Goal: Information Seeking & Learning: Learn about a topic

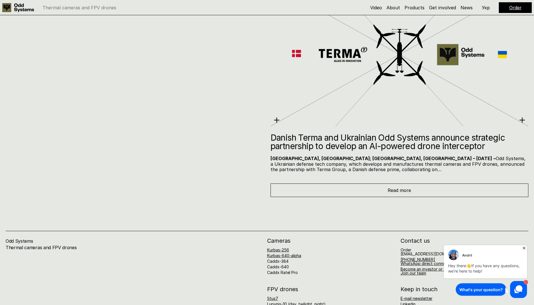
scroll to position [3492, 0]
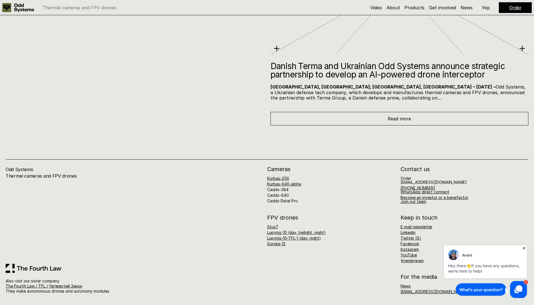
click at [272, 226] on link "Stus7" at bounding box center [272, 226] width 11 height 5
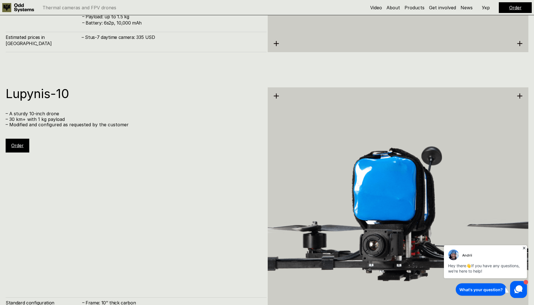
scroll to position [1826, 0]
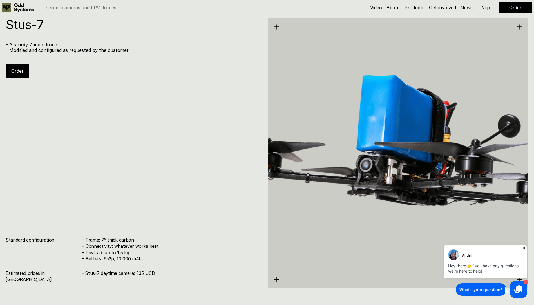
click at [130, 276] on h4 "– Stus-7 daytime camera: 335 USD" at bounding box center [171, 273] width 179 height 6
drag, startPoint x: 130, startPoint y: 280, endPoint x: 145, endPoint y: 280, distance: 15.2
click at [145, 276] on h4 "– Stus-7 daytime camera: 335 USD" at bounding box center [171, 273] width 179 height 6
drag, startPoint x: 157, startPoint y: 281, endPoint x: 137, endPoint y: 280, distance: 20.0
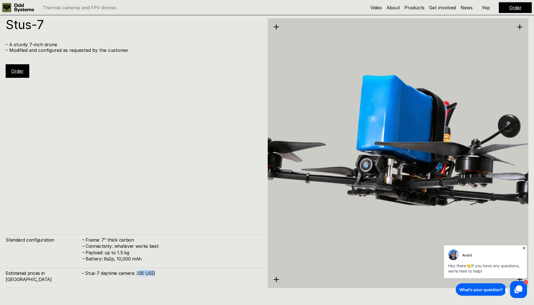
click at [137, 276] on h4 "– Stus-7 daytime camera: 335 USD" at bounding box center [171, 273] width 179 height 6
drag, startPoint x: 137, startPoint y: 280, endPoint x: 154, endPoint y: 282, distance: 17.0
click at [154, 276] on h4 "– Stus-7 daytime camera: 335 USD" at bounding box center [171, 273] width 179 height 6
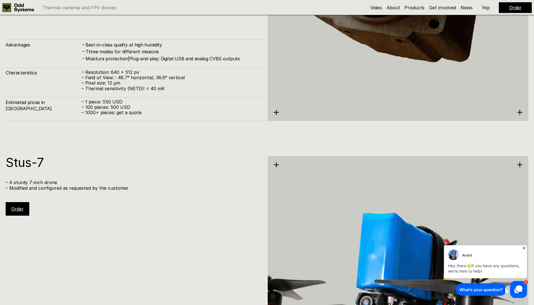
scroll to position [1600, 0]
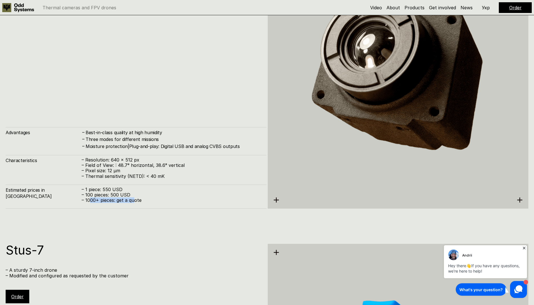
drag, startPoint x: 91, startPoint y: 197, endPoint x: 133, endPoint y: 199, distance: 42.6
click at [133, 199] on p "– 1000+ pieces: get a quote" at bounding box center [171, 199] width 179 height 5
drag, startPoint x: 133, startPoint y: 199, endPoint x: 125, endPoint y: 194, distance: 9.7
click at [125, 194] on p "– 100 pieces: 500 USD" at bounding box center [171, 194] width 179 height 5
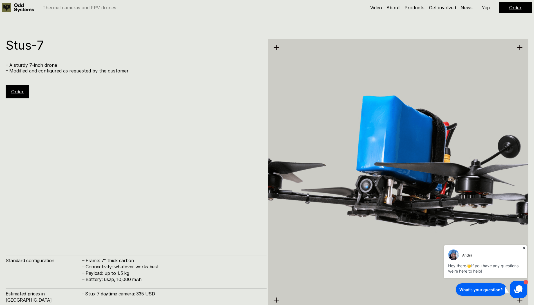
scroll to position [1882, 0]
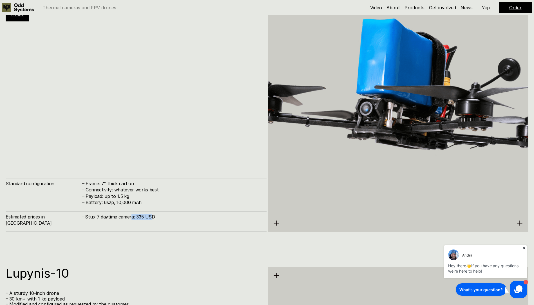
drag, startPoint x: 137, startPoint y: 222, endPoint x: 149, endPoint y: 222, distance: 12.4
click at [149, 220] on h4 "– Stus-7 daytime camera: 335 USD" at bounding box center [171, 217] width 179 height 6
drag, startPoint x: 149, startPoint y: 222, endPoint x: 166, endPoint y: 225, distance: 17.0
click at [166, 220] on h4 "– Stus-7 daytime camera: 335 USD" at bounding box center [171, 217] width 179 height 6
drag, startPoint x: 129, startPoint y: 202, endPoint x: 117, endPoint y: 201, distance: 11.9
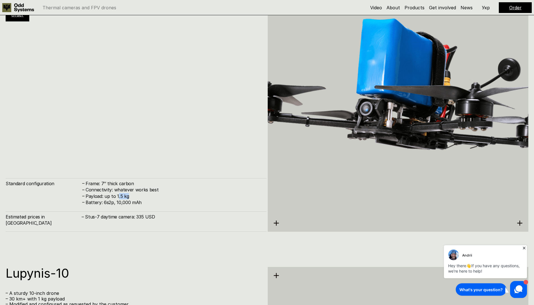
click at [117, 199] on h4 "Payload: up to 1.5 kg" at bounding box center [173, 196] width 175 height 6
drag, startPoint x: 117, startPoint y: 201, endPoint x: 158, endPoint y: 203, distance: 41.2
click at [157, 199] on h4 "Payload: up to 1.5 kg" at bounding box center [173, 196] width 175 height 6
drag, startPoint x: 160, startPoint y: 203, endPoint x: 117, endPoint y: 205, distance: 43.5
click at [117, 199] on h4 "Payload: up to 1.5 kg" at bounding box center [173, 196] width 175 height 6
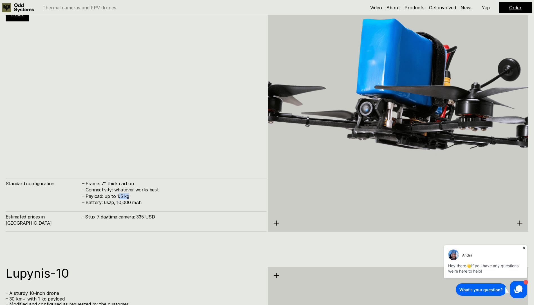
drag, startPoint x: 117, startPoint y: 205, endPoint x: 119, endPoint y: 203, distance: 3.0
click at [118, 199] on h4 "Payload: up to 1.5 kg" at bounding box center [173, 196] width 175 height 6
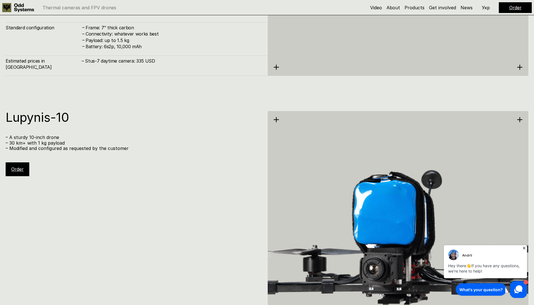
scroll to position [2051, 0]
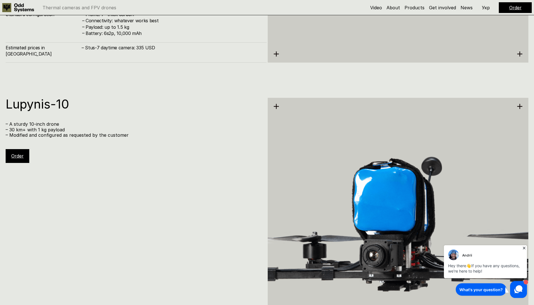
click at [29, 125] on p "– A sturdy 10-inch drone" at bounding box center [133, 123] width 255 height 5
drag, startPoint x: 29, startPoint y: 125, endPoint x: 29, endPoint y: 130, distance: 4.8
click at [30, 130] on p "– 30 km+ with 1 kg payload" at bounding box center [133, 129] width 255 height 5
drag, startPoint x: 12, startPoint y: 130, endPoint x: 84, endPoint y: 130, distance: 71.5
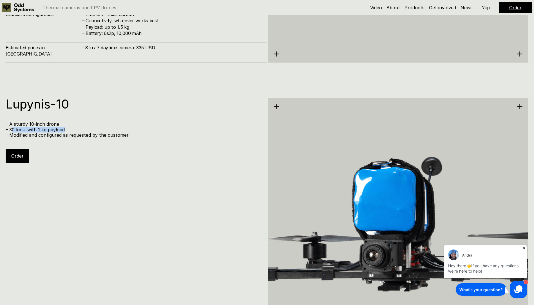
click at [84, 130] on p "– 30 km+ with 1 kg payload" at bounding box center [133, 129] width 255 height 5
drag, startPoint x: 84, startPoint y: 130, endPoint x: 62, endPoint y: 136, distance: 22.8
click at [62, 136] on p "– Modified and configured as requested by the customer" at bounding box center [133, 134] width 255 height 5
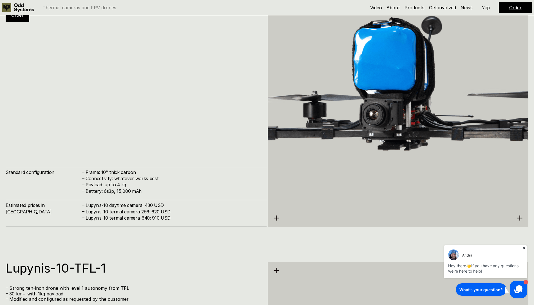
scroll to position [2248, 0]
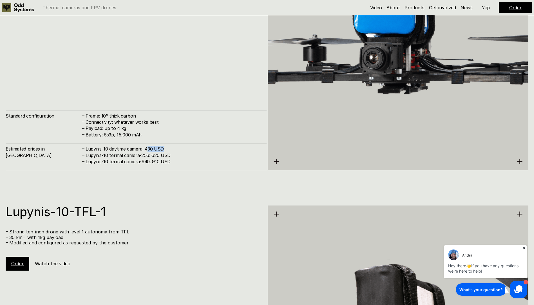
drag, startPoint x: 148, startPoint y: 148, endPoint x: 180, endPoint y: 148, distance: 31.6
click at [180, 148] on h4 "Lupynis-10 daytime camera: 430 USD" at bounding box center [173, 149] width 175 height 6
drag, startPoint x: 180, startPoint y: 148, endPoint x: 181, endPoint y: 157, distance: 8.5
click at [181, 157] on h4 "Lupynis-10 termal camera-256: 620 USD" at bounding box center [173, 155] width 175 height 6
drag, startPoint x: 168, startPoint y: 156, endPoint x: 145, endPoint y: 156, distance: 22.3
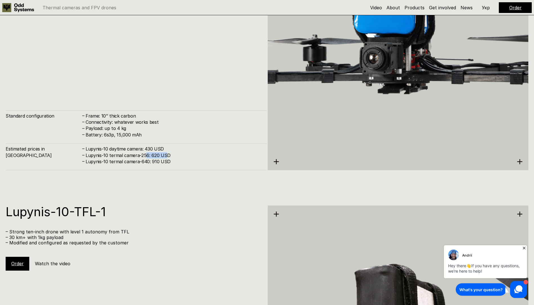
click at [145, 156] on h4 "Lupynis-10 termal camera-256: 620 USD" at bounding box center [173, 155] width 175 height 6
drag, startPoint x: 145, startPoint y: 156, endPoint x: 111, endPoint y: 161, distance: 34.5
click at [111, 161] on h4 "Lupynis-10 termal camera-640: 910 USD" at bounding box center [173, 161] width 175 height 6
drag, startPoint x: 159, startPoint y: 156, endPoint x: 149, endPoint y: 148, distance: 12.8
click at [149, 148] on div "– Lupynis-10 daytime camera: 430 USD – Lupynis-10 termal camera-256: 620 USD – …" at bounding box center [171, 155] width 179 height 19
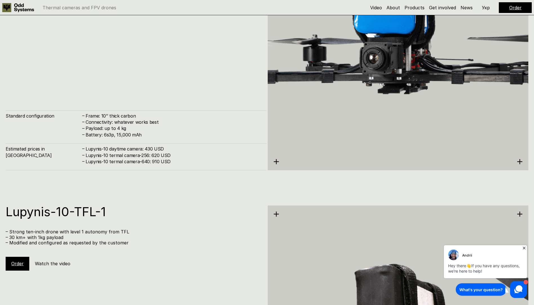
drag, startPoint x: 149, startPoint y: 148, endPoint x: 11, endPoint y: 149, distance: 138.6
click at [11, 149] on h4 "Estimated prices in [GEOGRAPHIC_DATA]" at bounding box center [44, 152] width 76 height 13
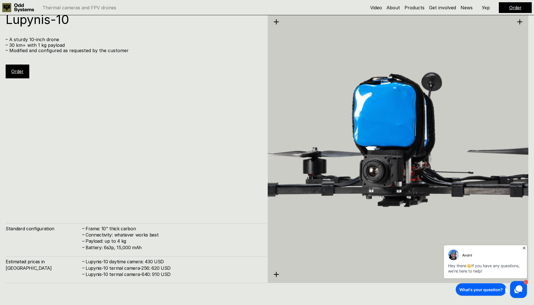
scroll to position [2220, 0]
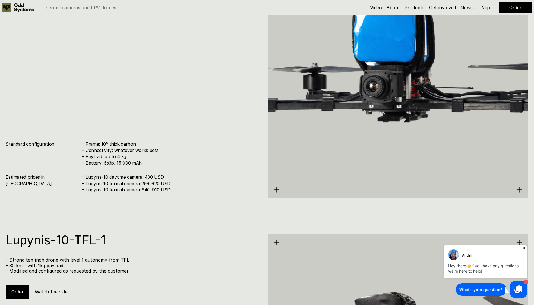
click at [160, 186] on h4 "Lupynis-10 termal camera-640: 910 USD" at bounding box center [173, 189] width 175 height 6
drag, startPoint x: 160, startPoint y: 186, endPoint x: 162, endPoint y: 183, distance: 3.9
click at [162, 183] on h4 "Lupynis-10 termal camera-256: 620 USD" at bounding box center [173, 183] width 175 height 6
click at [164, 182] on h4 "Lupynis-10 termal camera-256: 620 USD" at bounding box center [173, 183] width 175 height 6
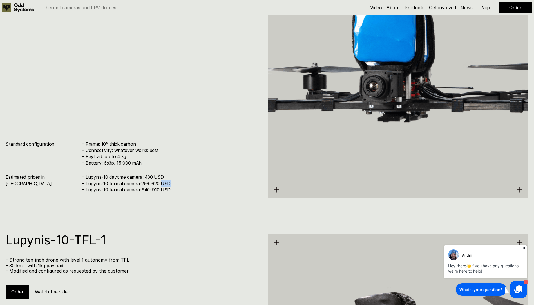
click at [164, 181] on h4 "Lupynis-10 termal camera-256: 620 USD" at bounding box center [173, 183] width 175 height 6
drag, startPoint x: 164, startPoint y: 181, endPoint x: 168, endPoint y: 192, distance: 11.0
click at [168, 192] on h4 "Lupynis-10 termal camera-640: 910 USD" at bounding box center [173, 189] width 175 height 6
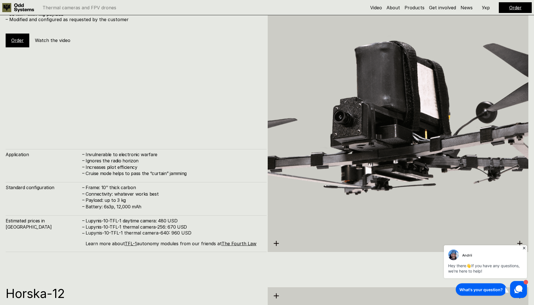
scroll to position [2473, 0]
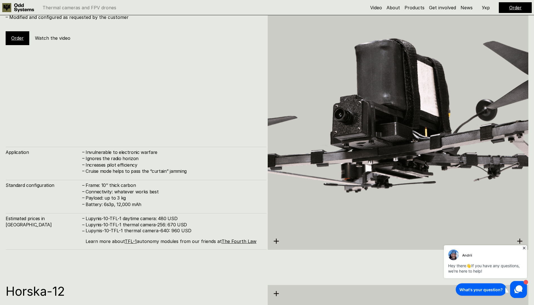
click at [175, 223] on h4 "Lupynis-10-TFL-1 thermal camera-256: 670 USD" at bounding box center [173, 224] width 175 height 6
click at [175, 222] on h4 "Lupynis-10-TFL-1 thermal camera-256: 670 USD" at bounding box center [173, 224] width 175 height 6
drag, startPoint x: 175, startPoint y: 222, endPoint x: 161, endPoint y: 226, distance: 15.2
click at [161, 226] on h4 "Lupynis-10-TFL-1 thermal camera-256: 670 USD" at bounding box center [173, 224] width 175 height 6
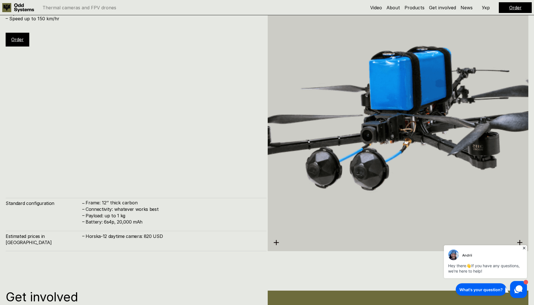
scroll to position [2783, 0]
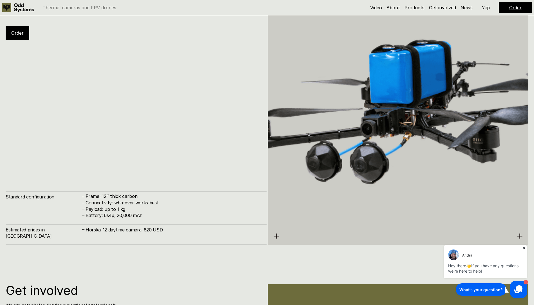
click at [160, 233] on h4 "Horska-12 daytime camera: 820 USD" at bounding box center [173, 229] width 175 height 6
drag, startPoint x: 110, startPoint y: 208, endPoint x: 160, endPoint y: 212, distance: 50.0
click at [160, 206] on h4 "Connectivity: whatever works best" at bounding box center [173, 202] width 175 height 6
drag, startPoint x: 160, startPoint y: 212, endPoint x: 186, endPoint y: 236, distance: 35.5
click at [186, 233] on h4 "Horska-12 daytime camera: 820 USD" at bounding box center [173, 229] width 175 height 6
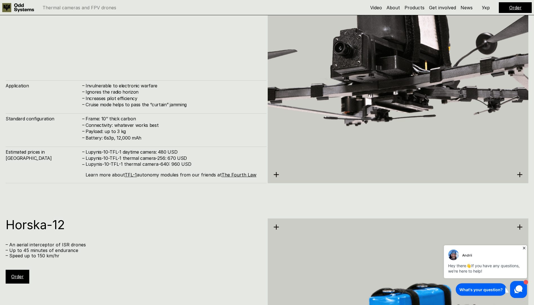
scroll to position [2530, 0]
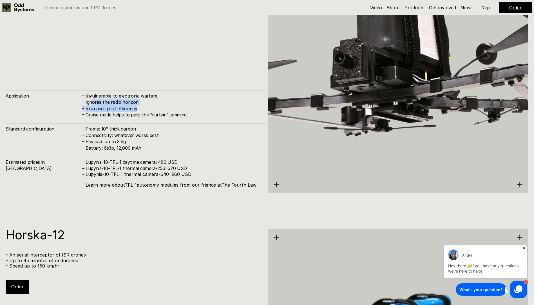
drag, startPoint x: 93, startPoint y: 101, endPoint x: 151, endPoint y: 106, distance: 58.8
click at [151, 106] on div "– [PERSON_NAME] to electronic warfare – Ignores the radio horizon – Increases p…" at bounding box center [171, 105] width 179 height 25
drag, startPoint x: 151, startPoint y: 106, endPoint x: 137, endPoint y: 103, distance: 14.8
click at [137, 103] on h4 "Ignores the radio horizon" at bounding box center [173, 102] width 175 height 6
drag, startPoint x: 192, startPoint y: 116, endPoint x: 71, endPoint y: 100, distance: 121.9
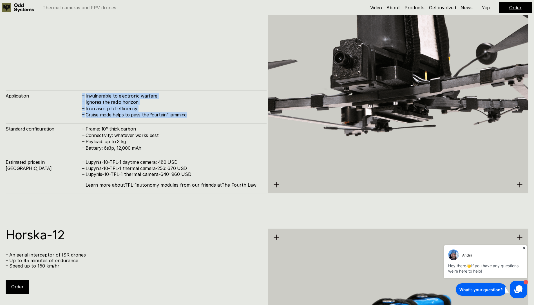
click at [71, 100] on div "Application – Invulnerable to electronic warfare – Ignores the radio horizon – …" at bounding box center [136, 104] width 261 height 28
drag, startPoint x: 71, startPoint y: 100, endPoint x: 153, endPoint y: 97, distance: 82.3
click at [153, 97] on h4 "Invulnerable to electronic warfare" at bounding box center [173, 96] width 175 height 6
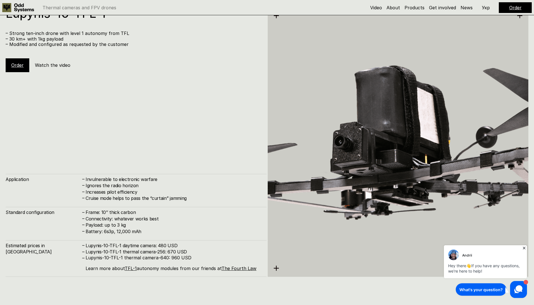
scroll to position [2473, 0]
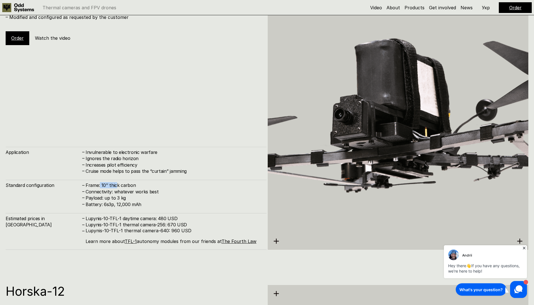
drag, startPoint x: 100, startPoint y: 187, endPoint x: 116, endPoint y: 185, distance: 15.9
click at [116, 185] on h4 "Frame: 10’’ thick carbon" at bounding box center [173, 185] width 175 height 6
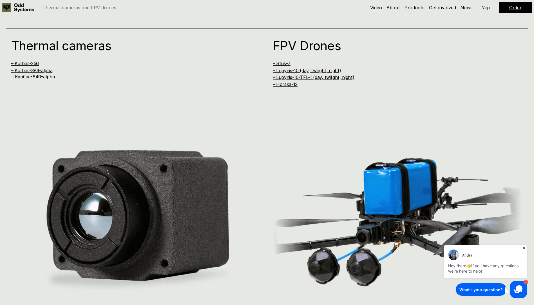
scroll to position [445, 0]
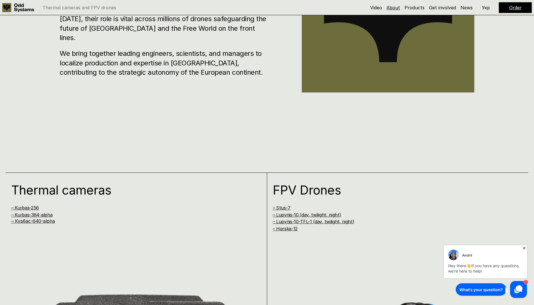
click at [395, 10] on link "About" at bounding box center [394, 8] width 14 height 6
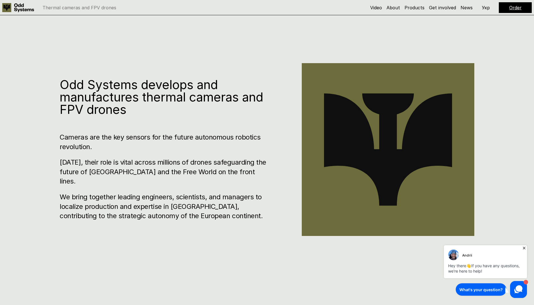
scroll to position [302, 0]
click at [382, 9] on link "Video" at bounding box center [376, 8] width 12 height 6
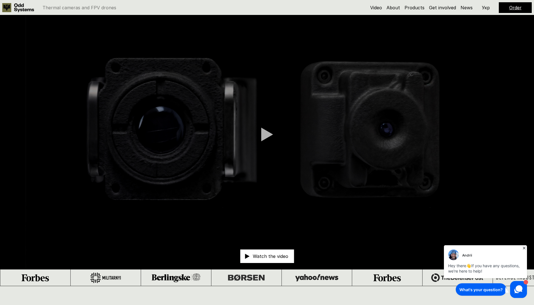
scroll to position [15, 0]
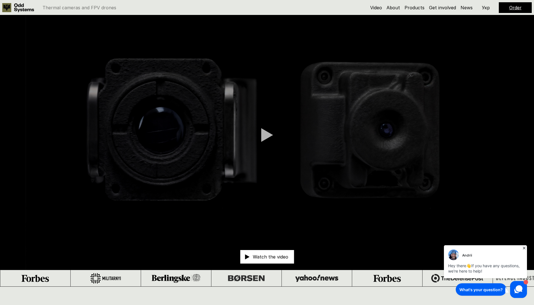
click at [273, 137] on div at bounding box center [267, 135] width 12 height 14
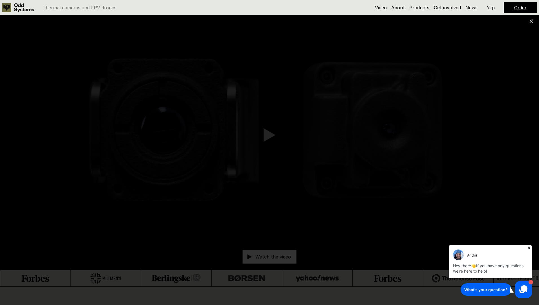
click at [527, 246] on icon at bounding box center [529, 248] width 6 height 6
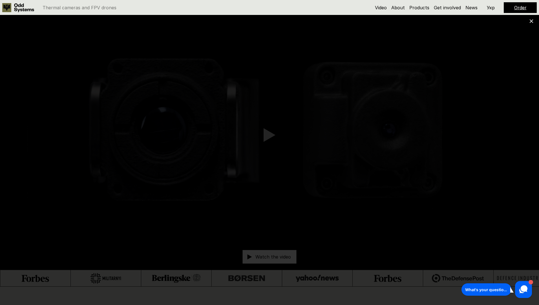
click at [531, 23] on icon at bounding box center [531, 21] width 4 height 4
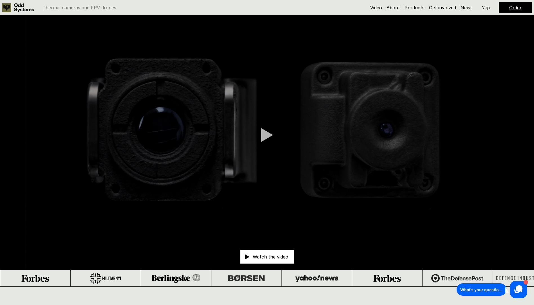
click at [486, 7] on p "Укр" at bounding box center [486, 7] width 8 height 5
click at [487, 8] on p "Eng" at bounding box center [486, 7] width 8 height 5
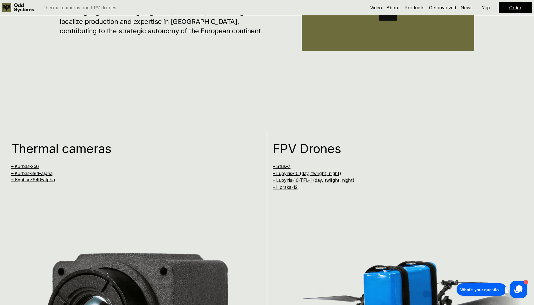
scroll to position [550, 0]
